Goal: Information Seeking & Learning: Learn about a topic

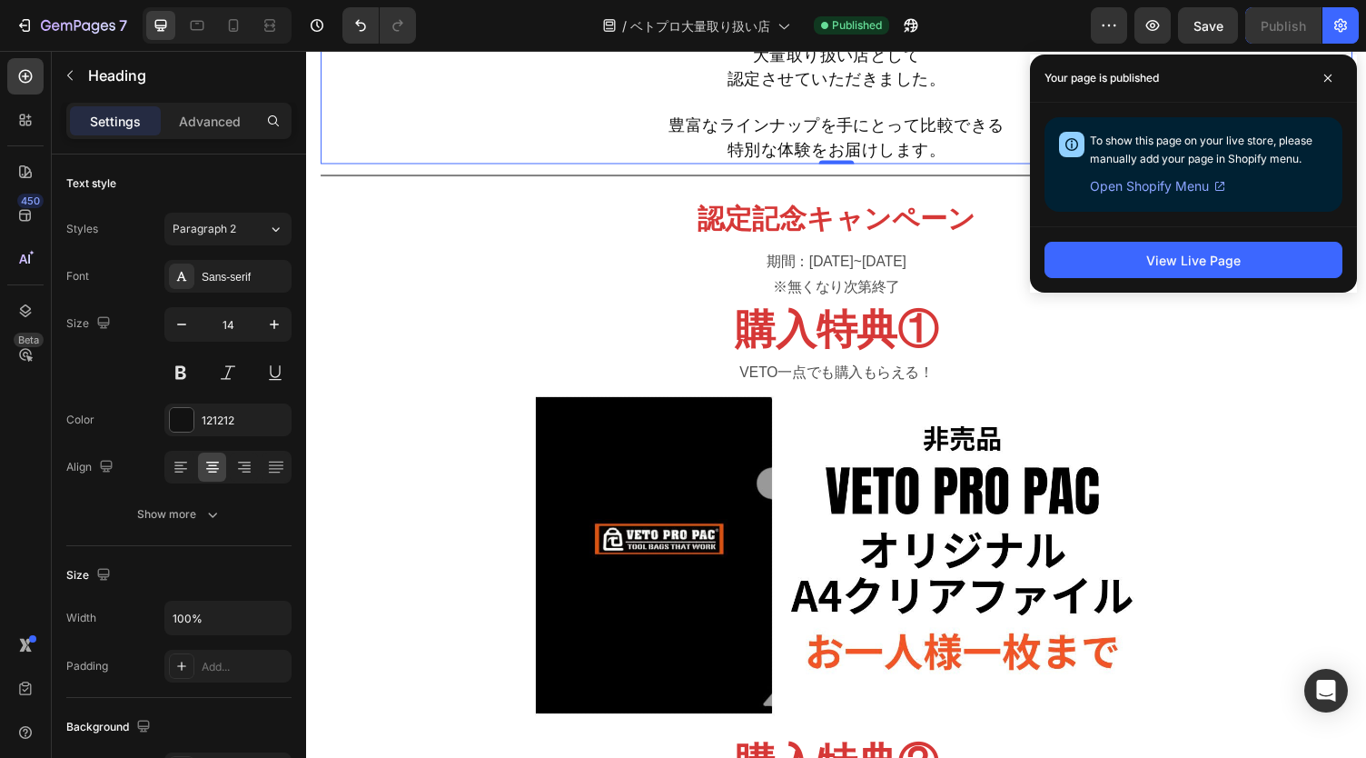
scroll to position [859, 0]
click at [866, 269] on p "期間：[DATE]~[DATE] ※無くなり次第終了" at bounding box center [852, 281] width 1058 height 53
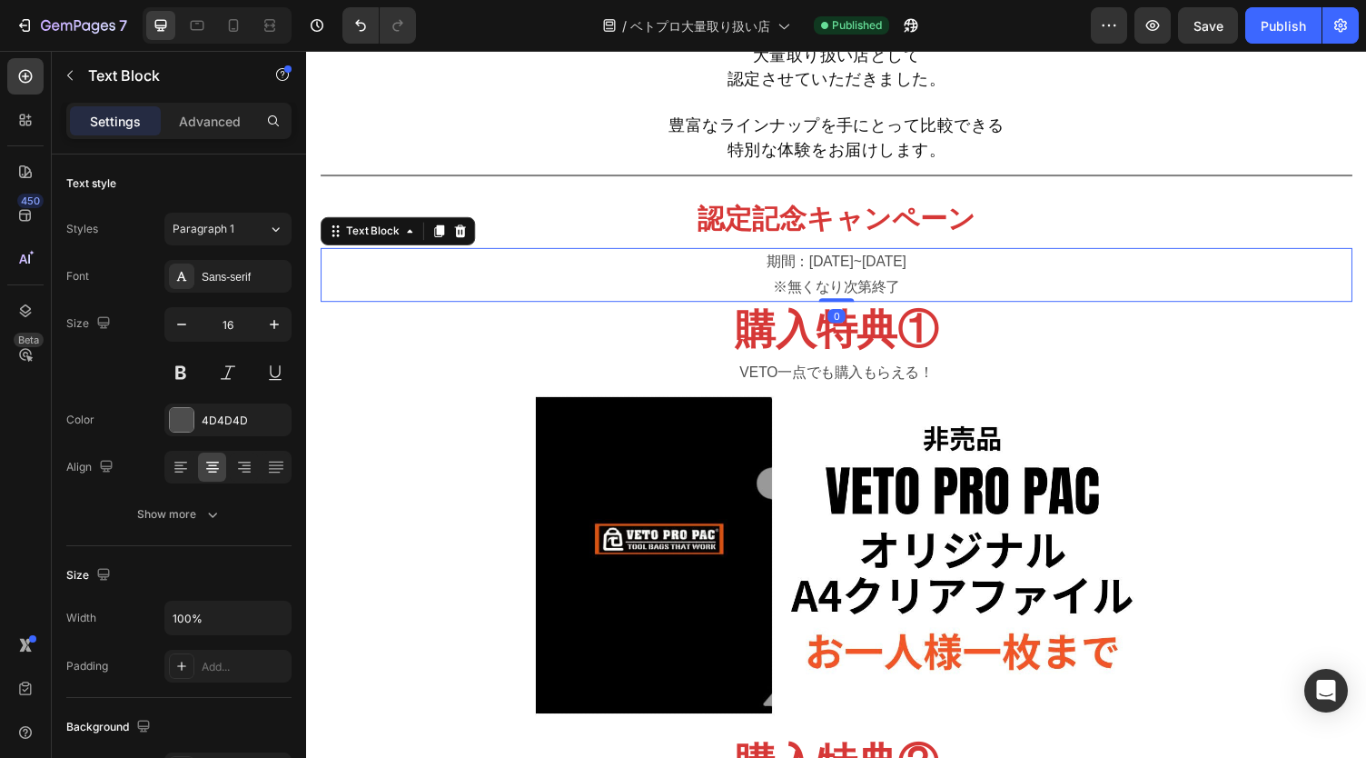
click at [866, 269] on p "期間：[DATE]~[DATE] ※無くなり次第終了" at bounding box center [852, 281] width 1058 height 53
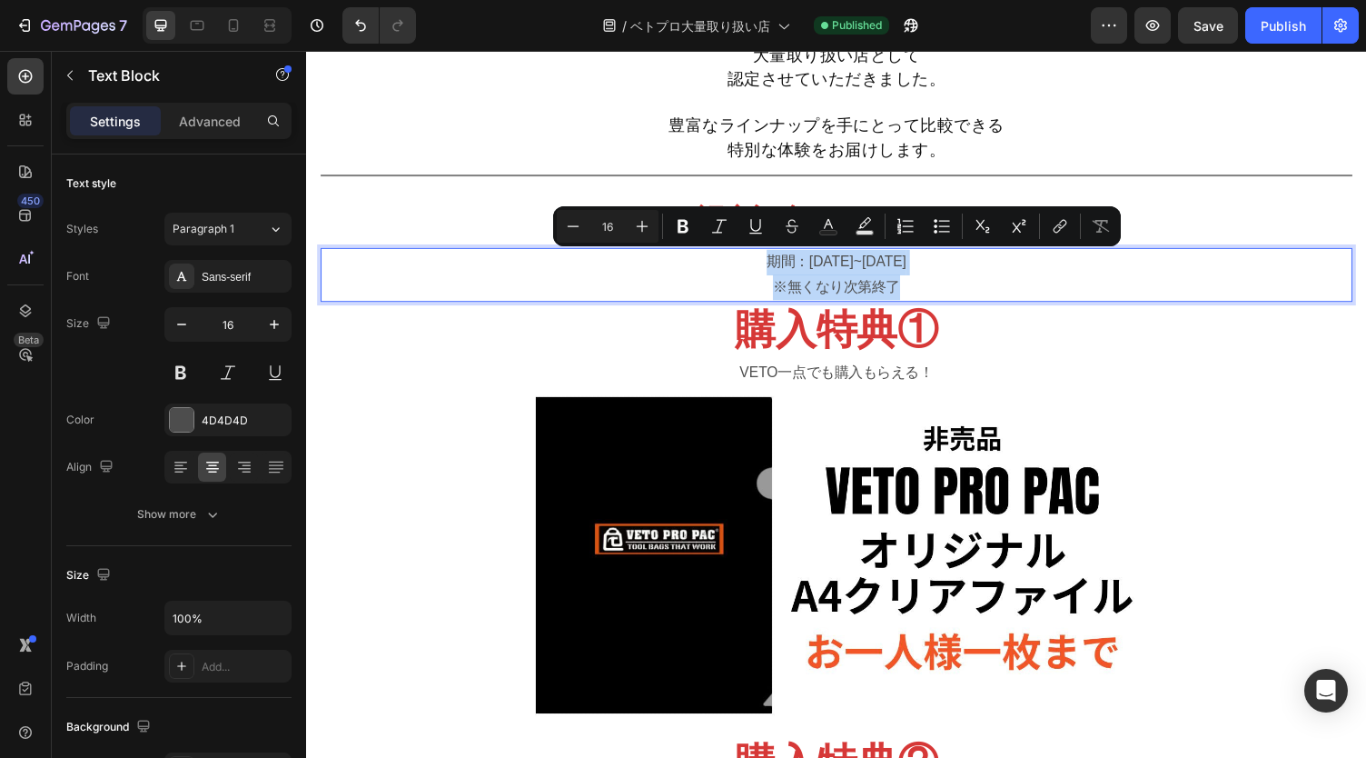
copy p "期間：[DATE]~[DATE] ※無くなり次第終了"
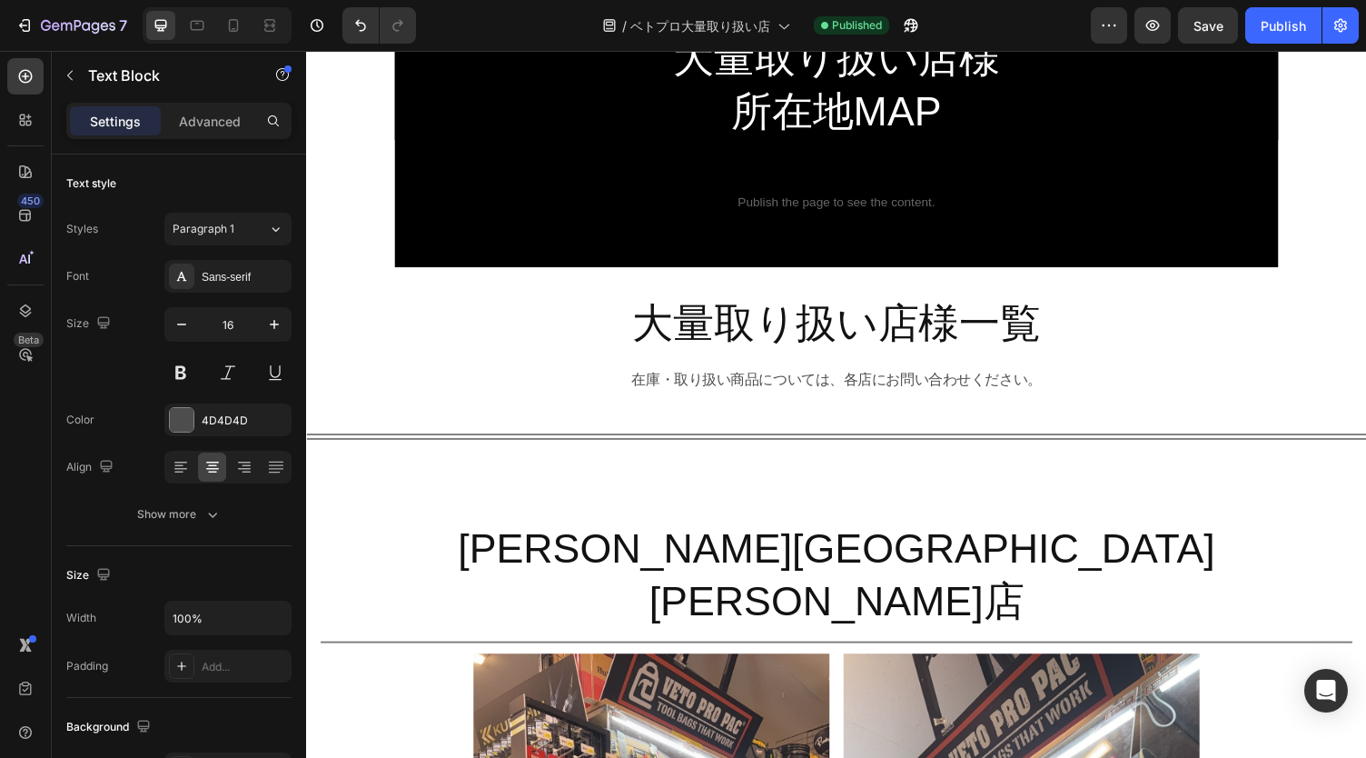
scroll to position [2175, 0]
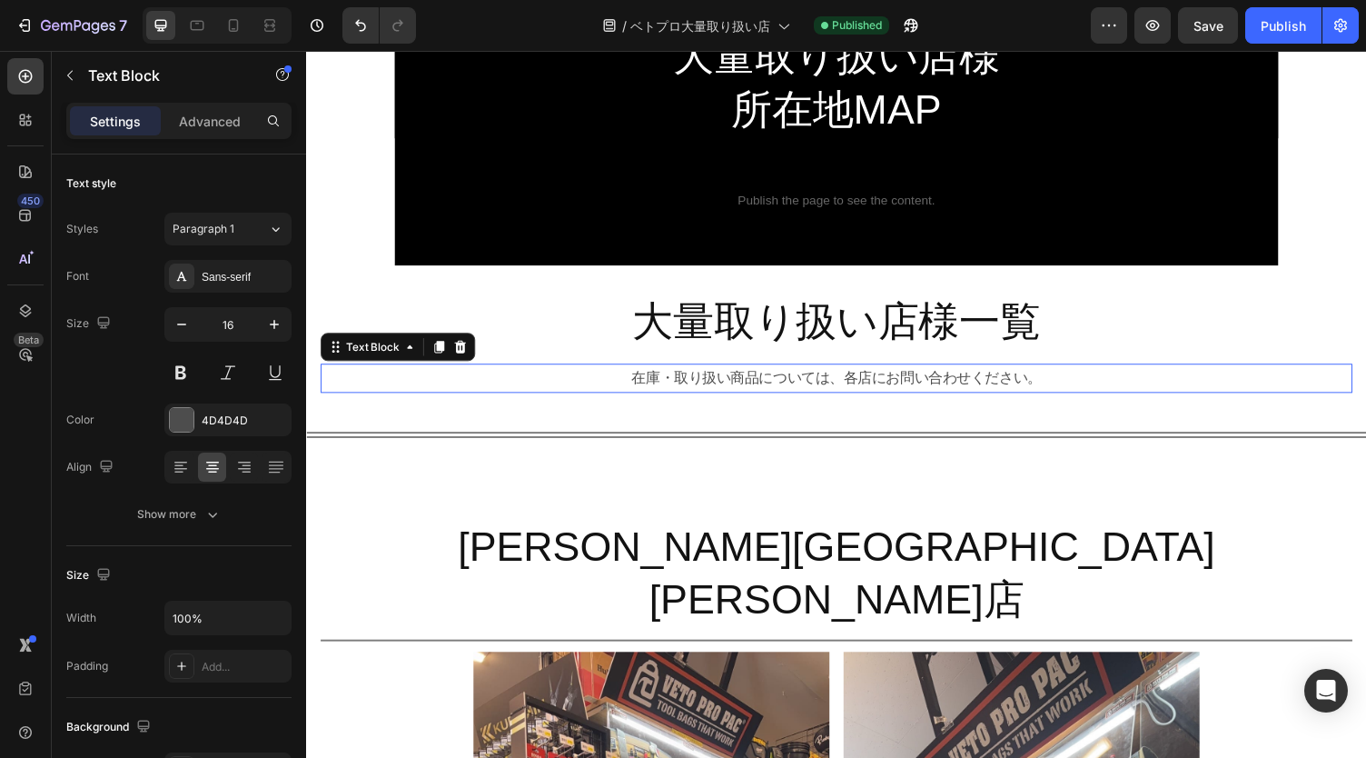
click at [1060, 382] on p "在庫・取り扱い商品については、各店にお問い合わせください。" at bounding box center [852, 387] width 1058 height 26
click at [962, 380] on p "在庫・取り扱い商品については、各店にお問い合わせください。" at bounding box center [852, 387] width 1058 height 26
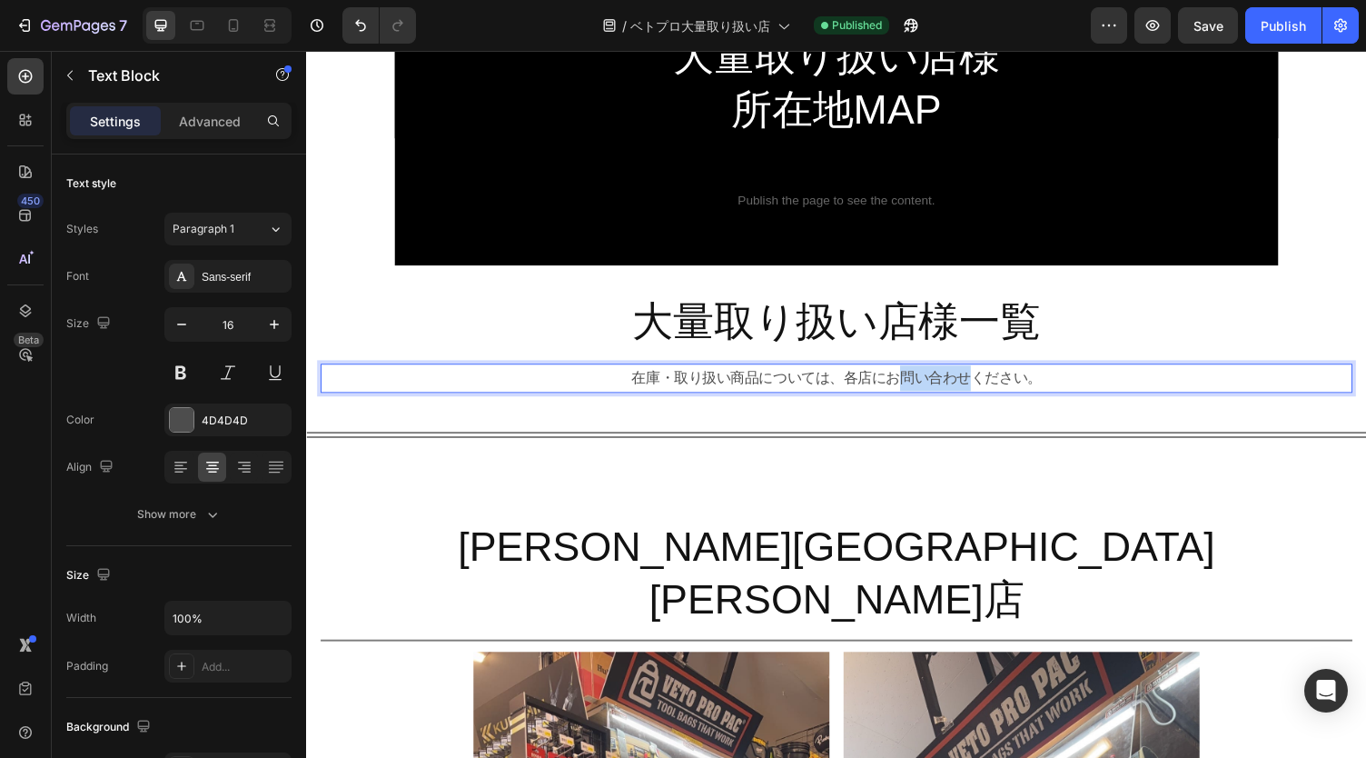
click at [962, 380] on p "在庫・取り扱い商品については、各店にお問い合わせください。" at bounding box center [852, 387] width 1058 height 26
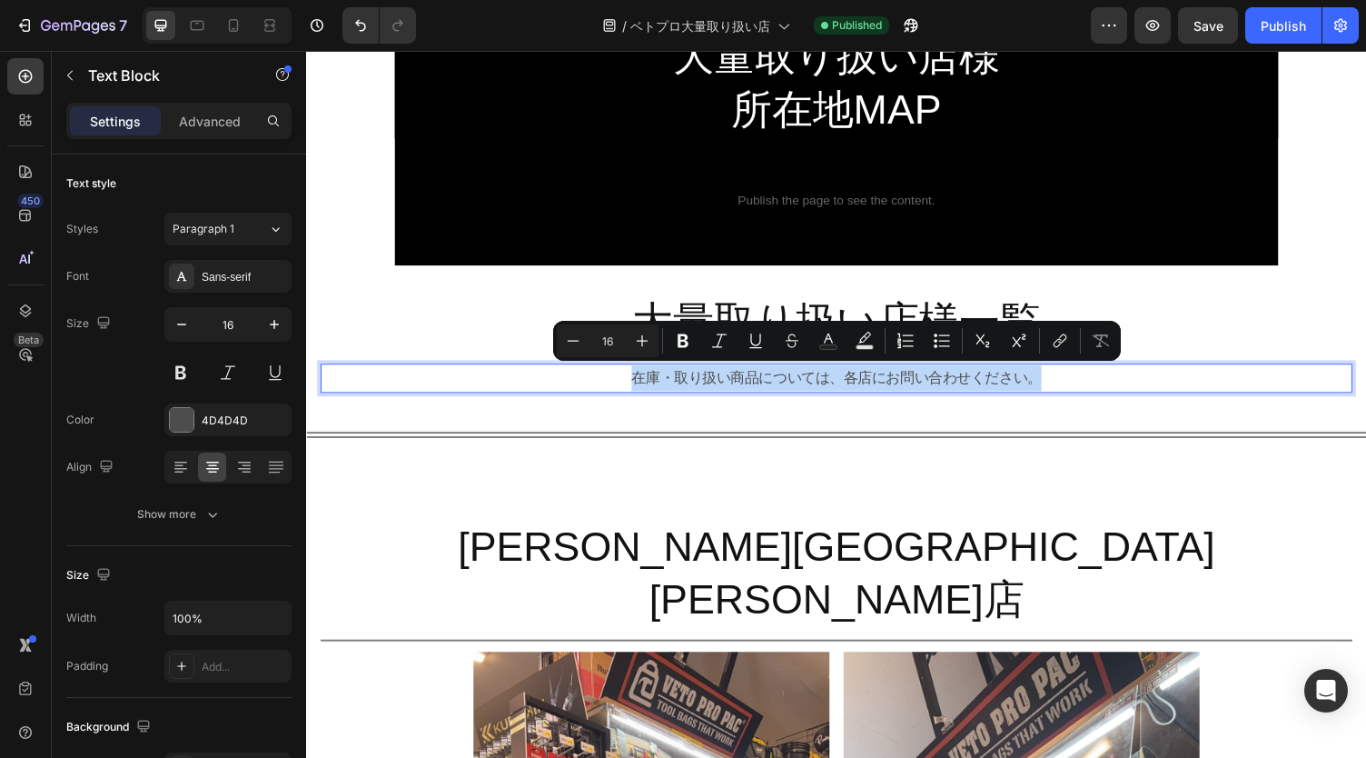
copy p "在庫・取り扱い商品については、各店にお問い合わせください。"
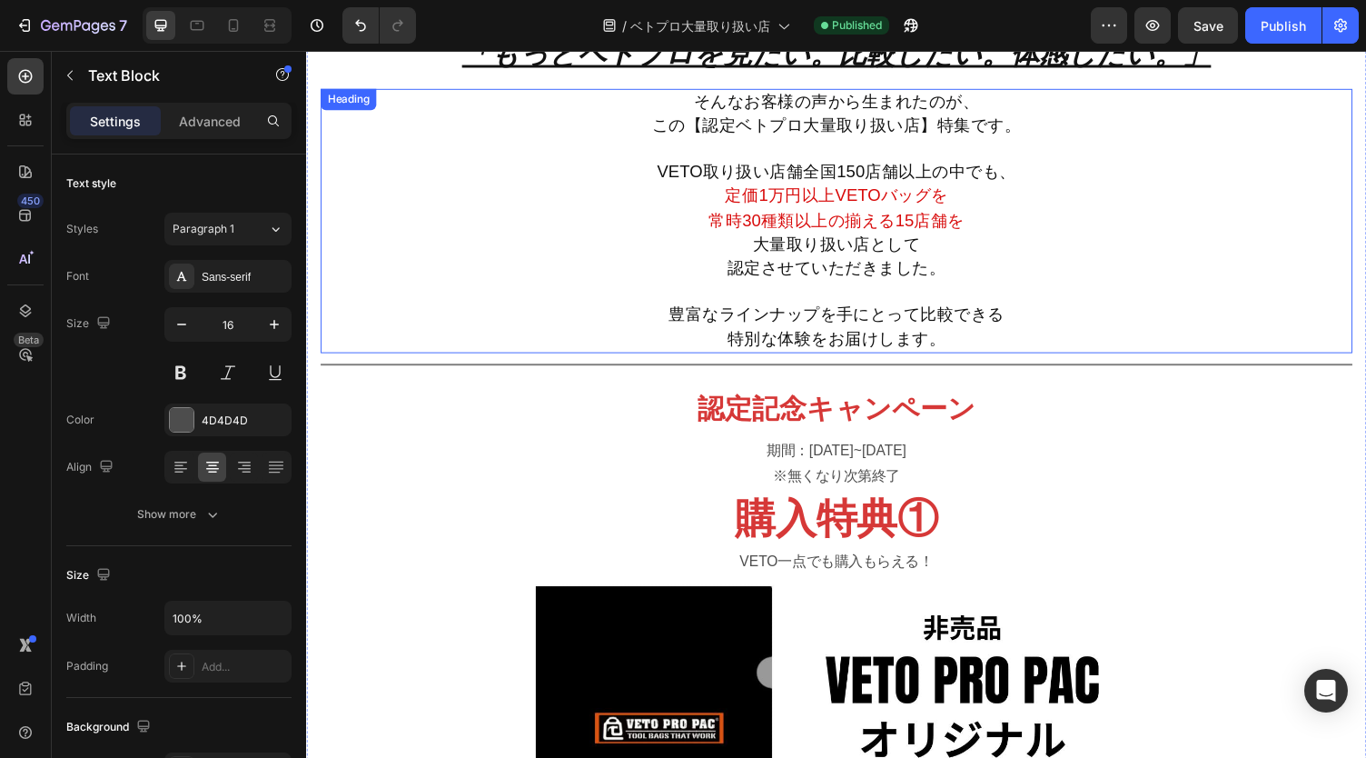
scroll to position [551, 0]
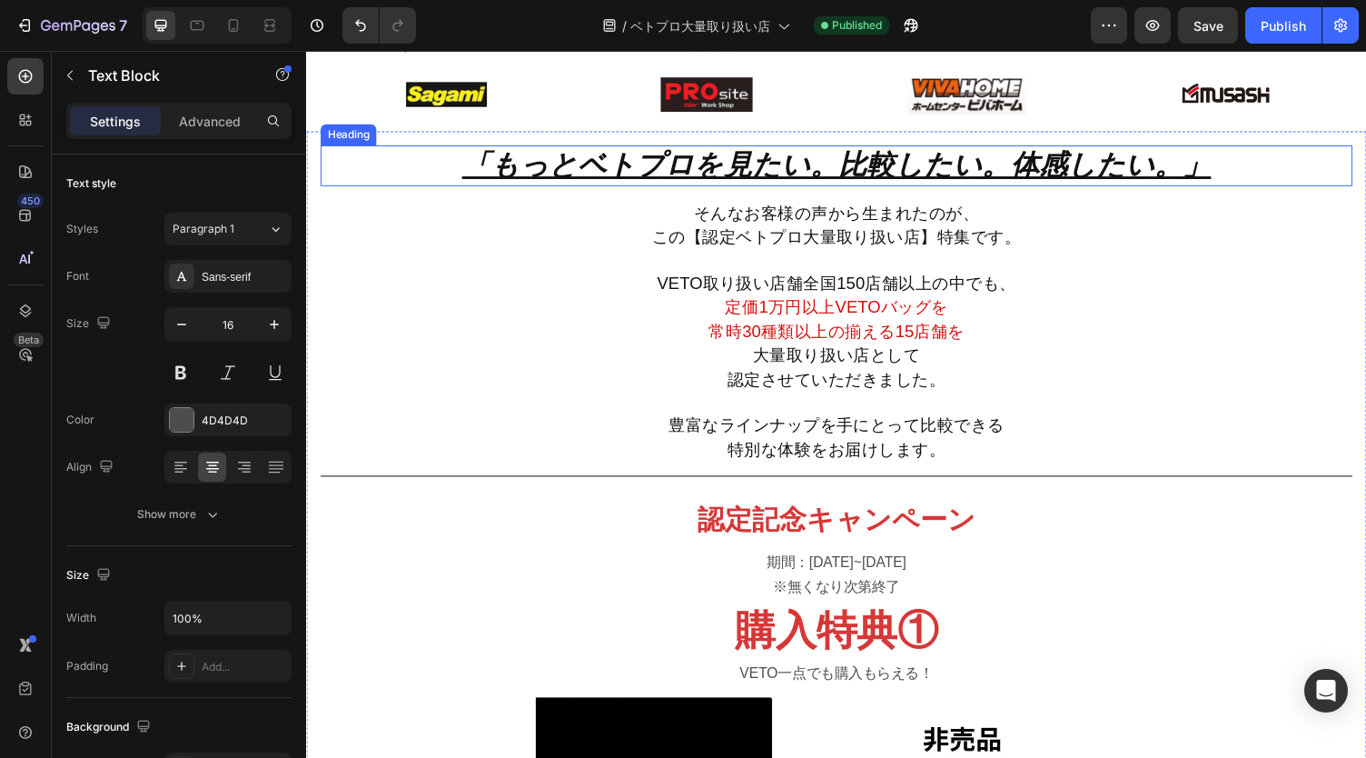
click at [501, 159] on u "「もっとベトプロを見たい。比較したい。体感したい。」" at bounding box center [851, 168] width 770 height 33
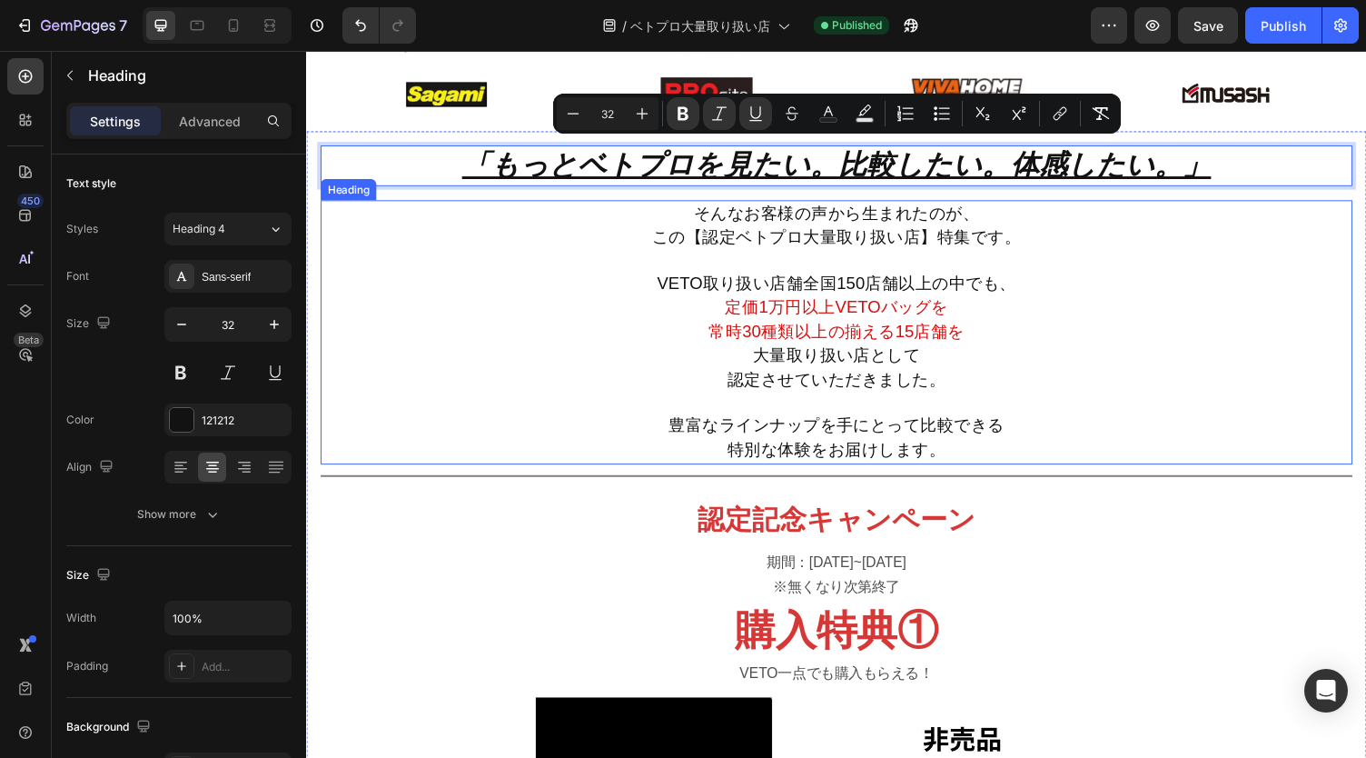
click at [902, 320] on span "定価1万円以上VETOバッグを" at bounding box center [851, 313] width 229 height 19
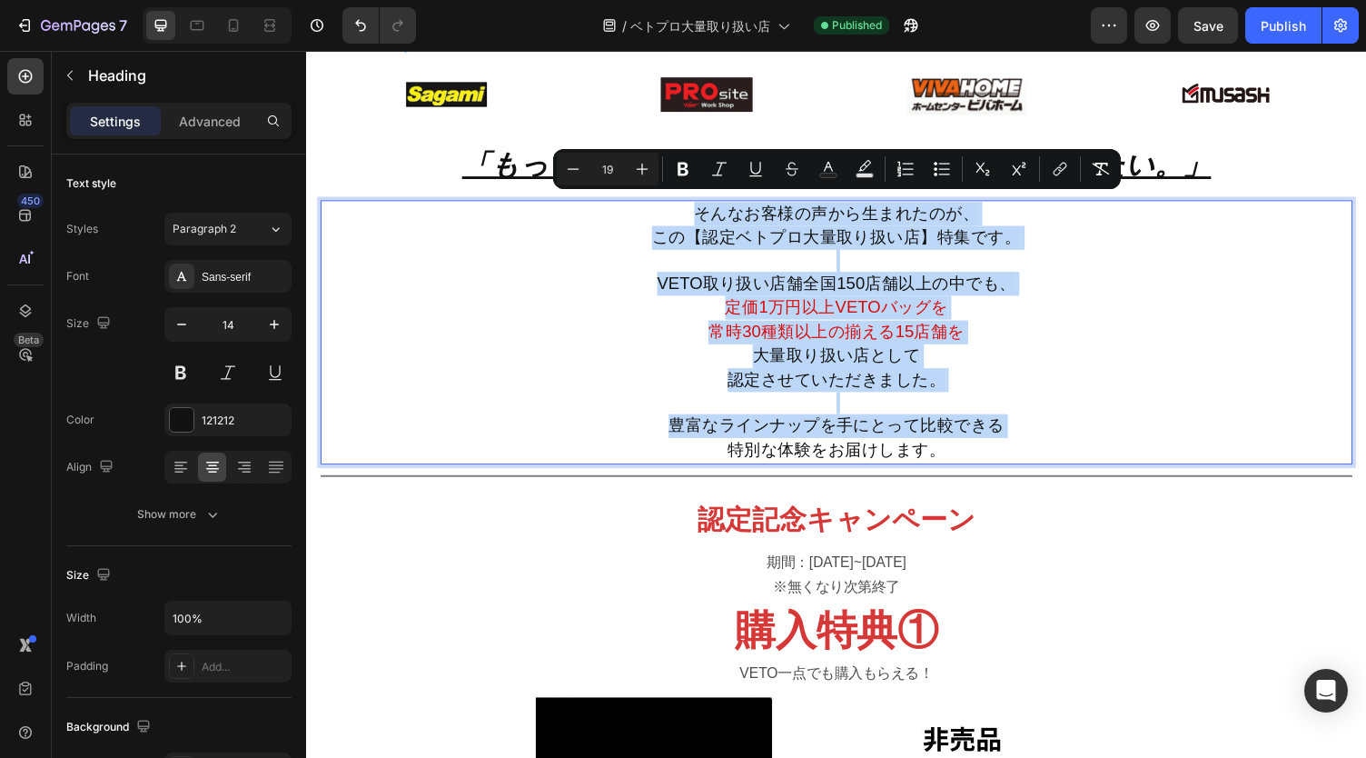
copy p "そんなお客様の声から生まれたのが、 この【認定ベトプロ大量取り扱い店】特集です。 VETO取り扱い店舗全国150店舗以上の中でも、 定価1万円以上VETOバッ…"
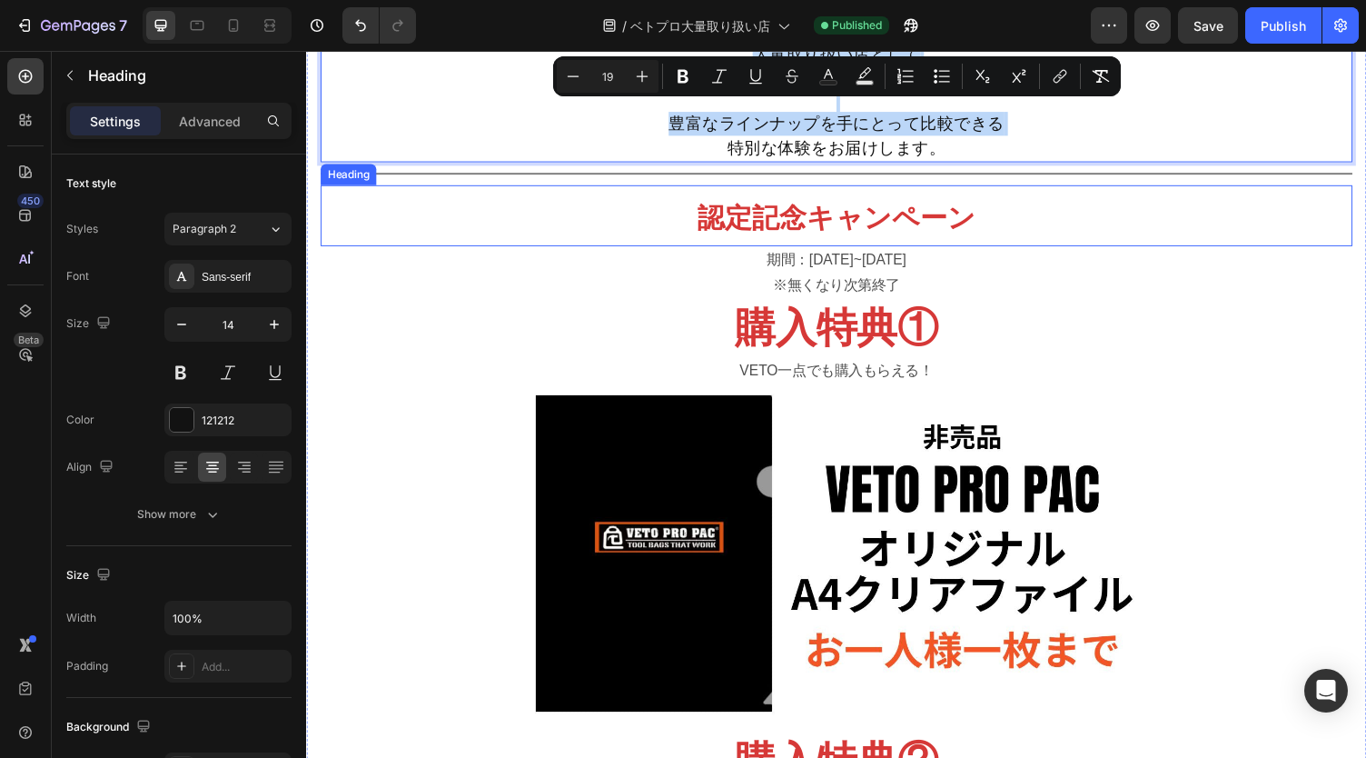
scroll to position [865, 0]
